Goal: Navigation & Orientation: Find specific page/section

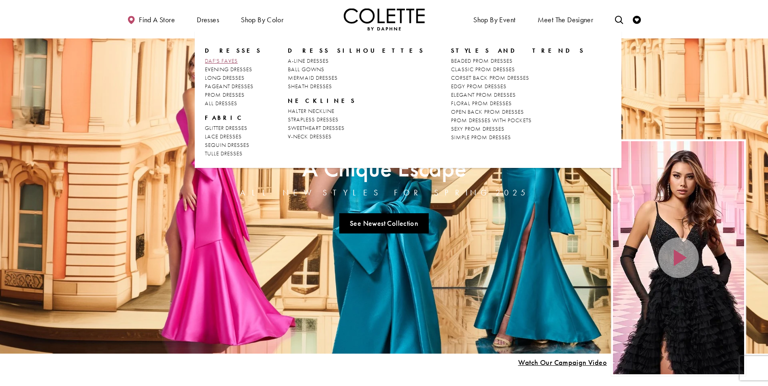
click at [219, 62] on span "DAF'S FAVES" at bounding box center [221, 60] width 33 height 7
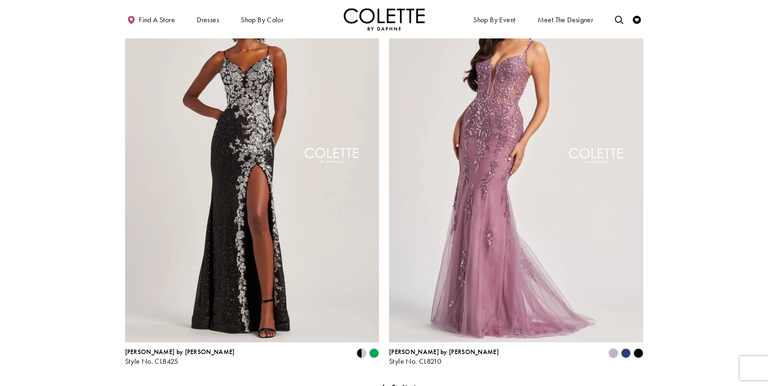
scroll to position [1377, 0]
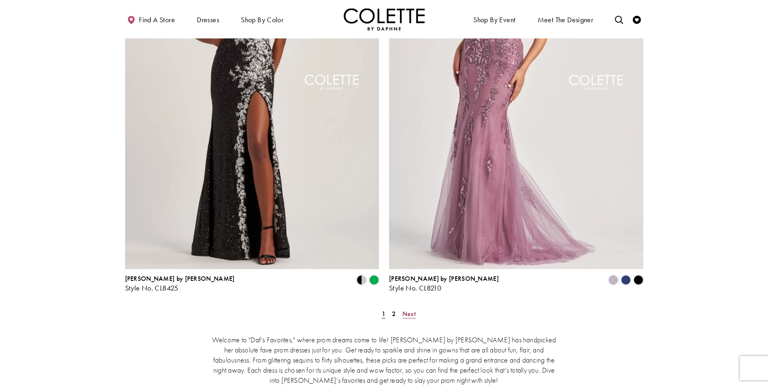
click at [412, 310] on span "Next" at bounding box center [409, 314] width 13 height 9
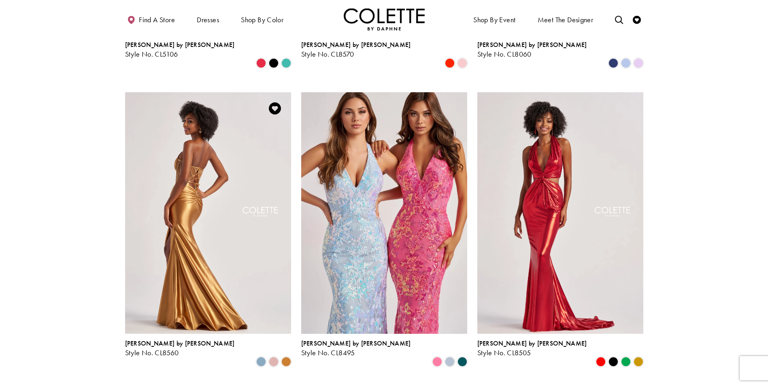
scroll to position [287, 0]
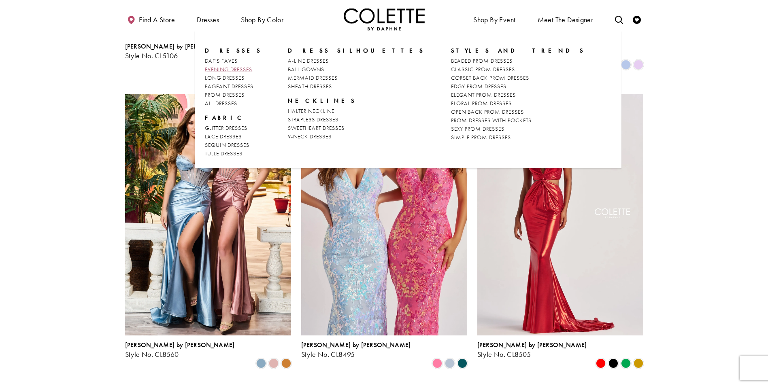
click at [216, 70] on span "EVENING DRESSES" at bounding box center [228, 69] width 47 height 7
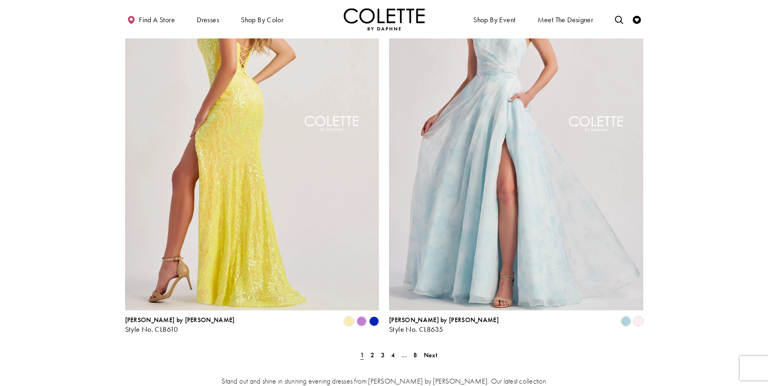
scroll to position [1337, 0]
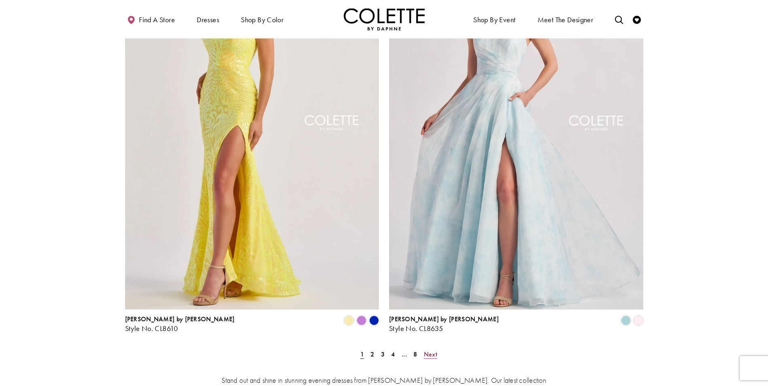
click at [429, 350] on span "Next" at bounding box center [430, 354] width 13 height 9
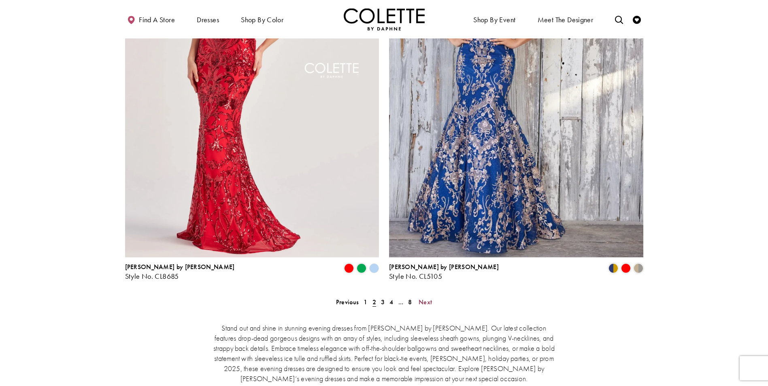
scroll to position [1421, 0]
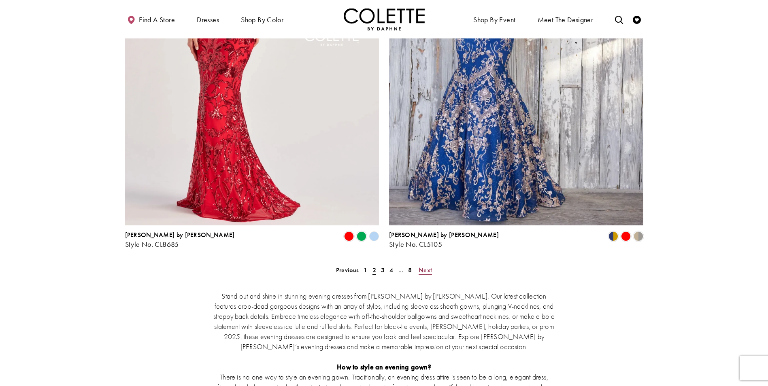
click at [423, 266] on span "Next" at bounding box center [425, 270] width 13 height 9
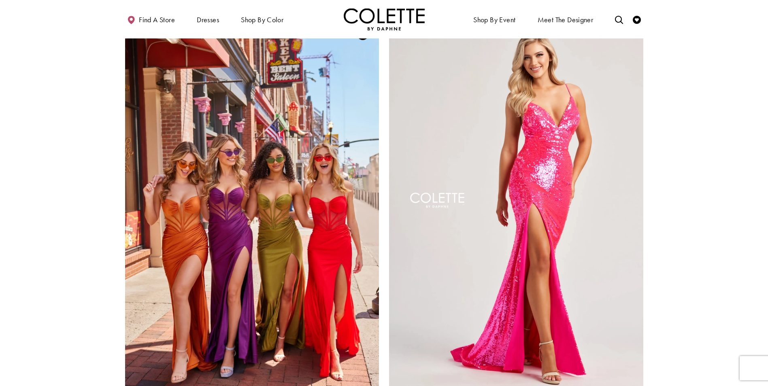
scroll to position [1421, 0]
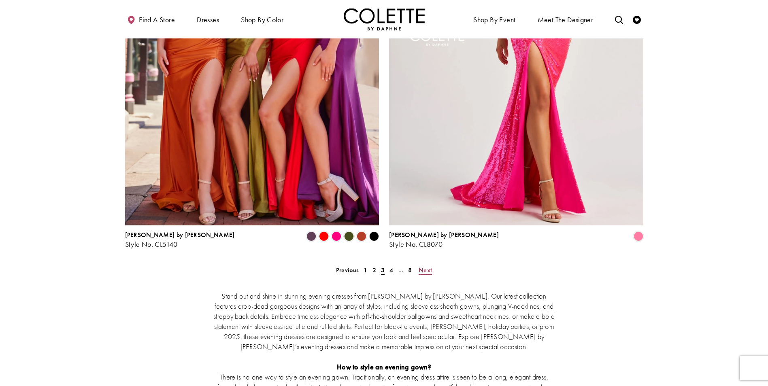
click at [417, 265] on link "Next" at bounding box center [425, 271] width 18 height 12
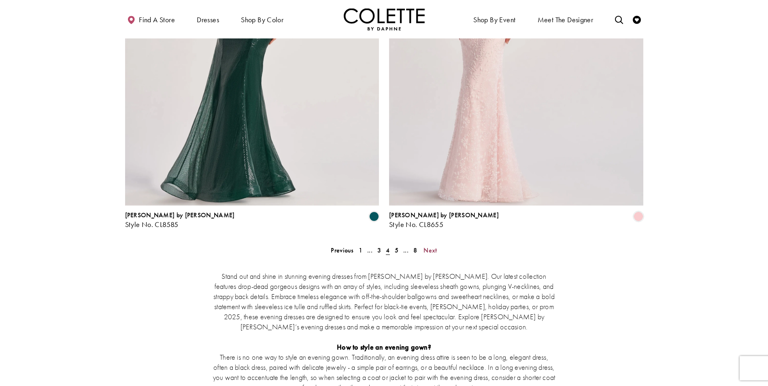
scroll to position [1462, 0]
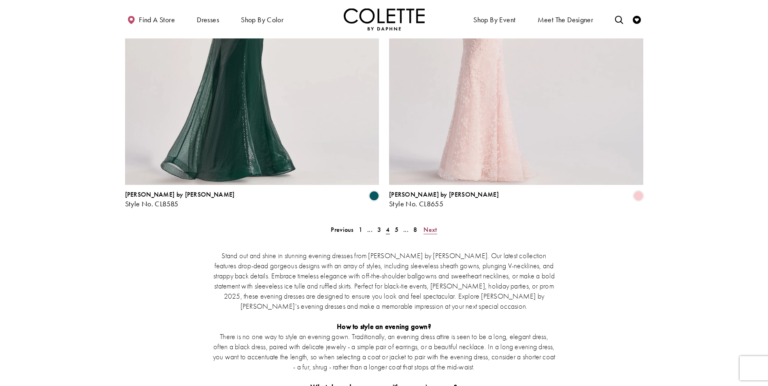
click at [431, 226] on span "Next" at bounding box center [430, 230] width 13 height 9
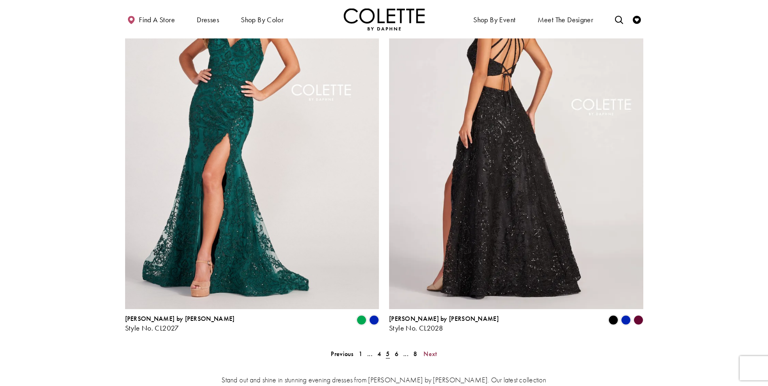
scroll to position [1340, 0]
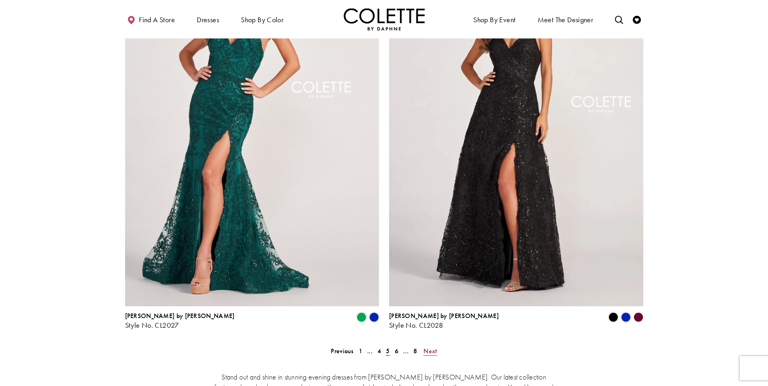
click at [431, 347] on span "Next" at bounding box center [430, 351] width 13 height 9
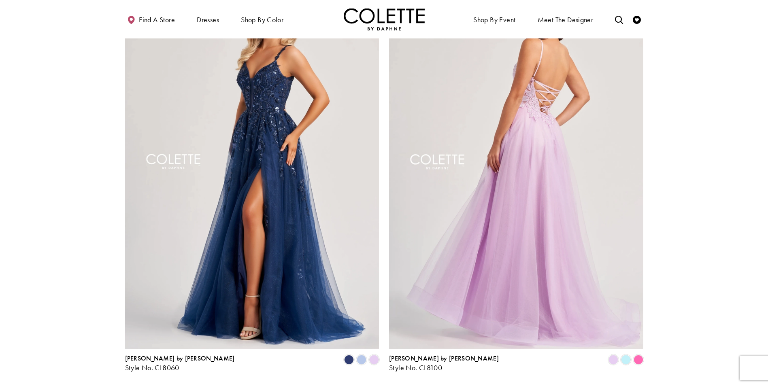
scroll to position [1300, 0]
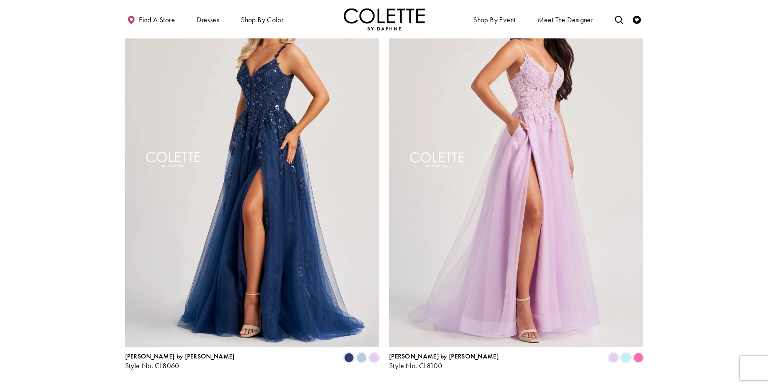
click at [429, 386] on span "Next" at bounding box center [425, 392] width 13 height 9
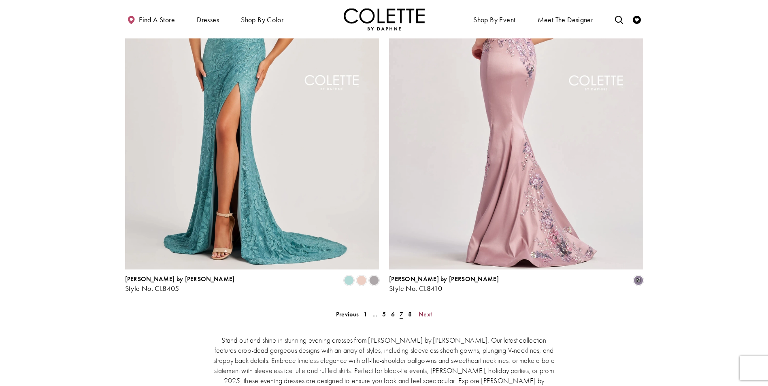
scroll to position [1381, 0]
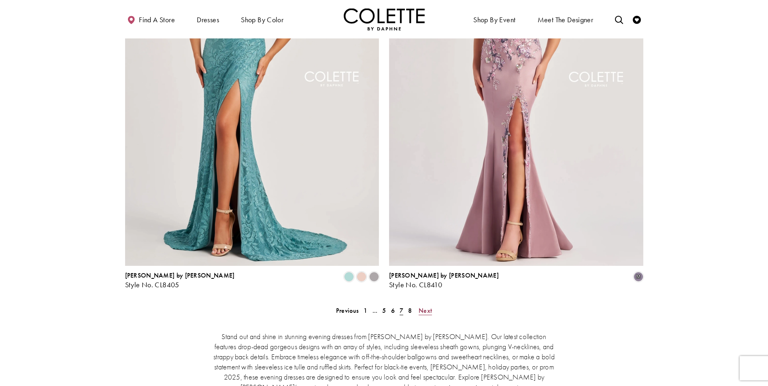
click at [429, 307] on span "Next" at bounding box center [425, 311] width 13 height 9
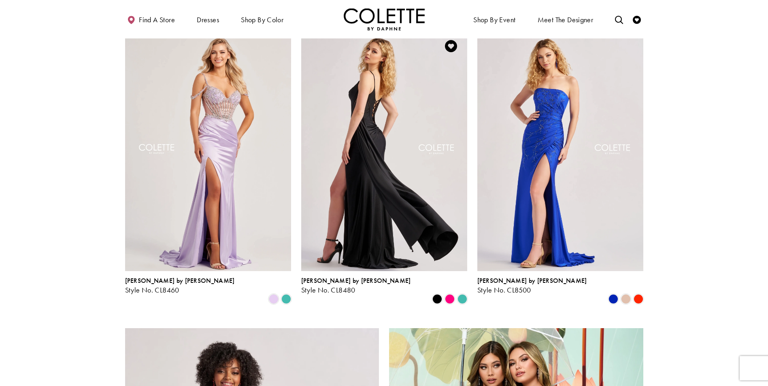
scroll to position [773, 0]
